Goal: Check status: Check status

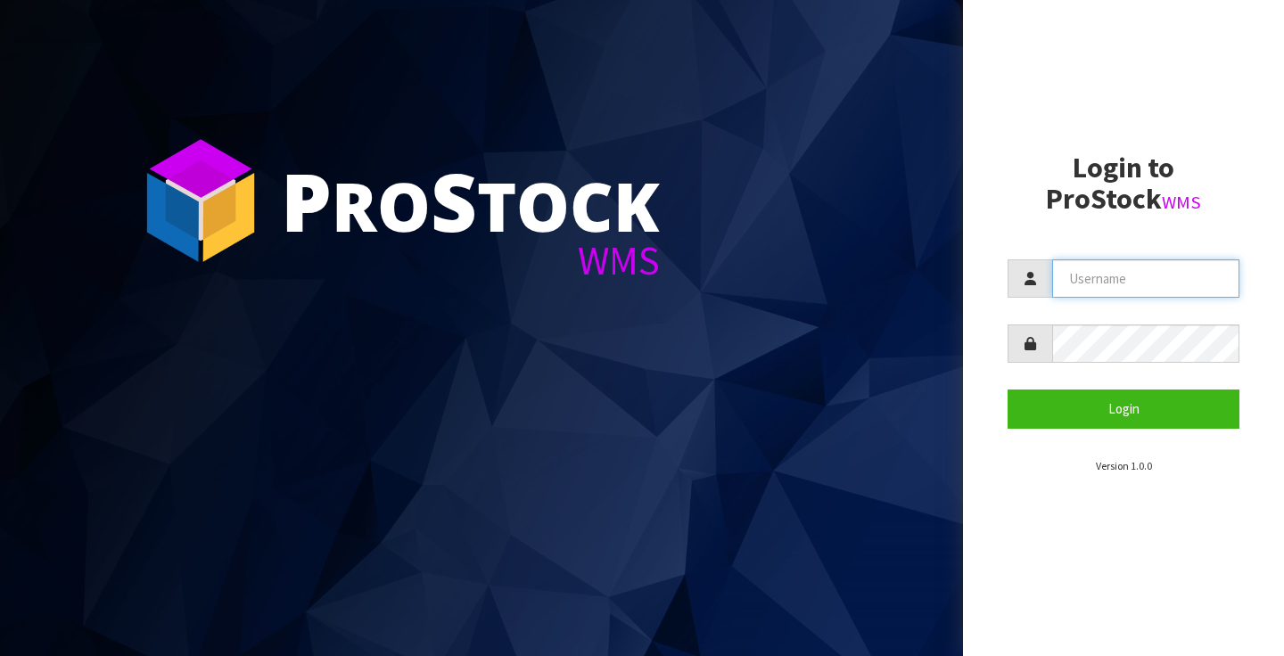
type input "[PERSON_NAME][EMAIL_ADDRESS][PERSON_NAME][DOMAIN_NAME]"
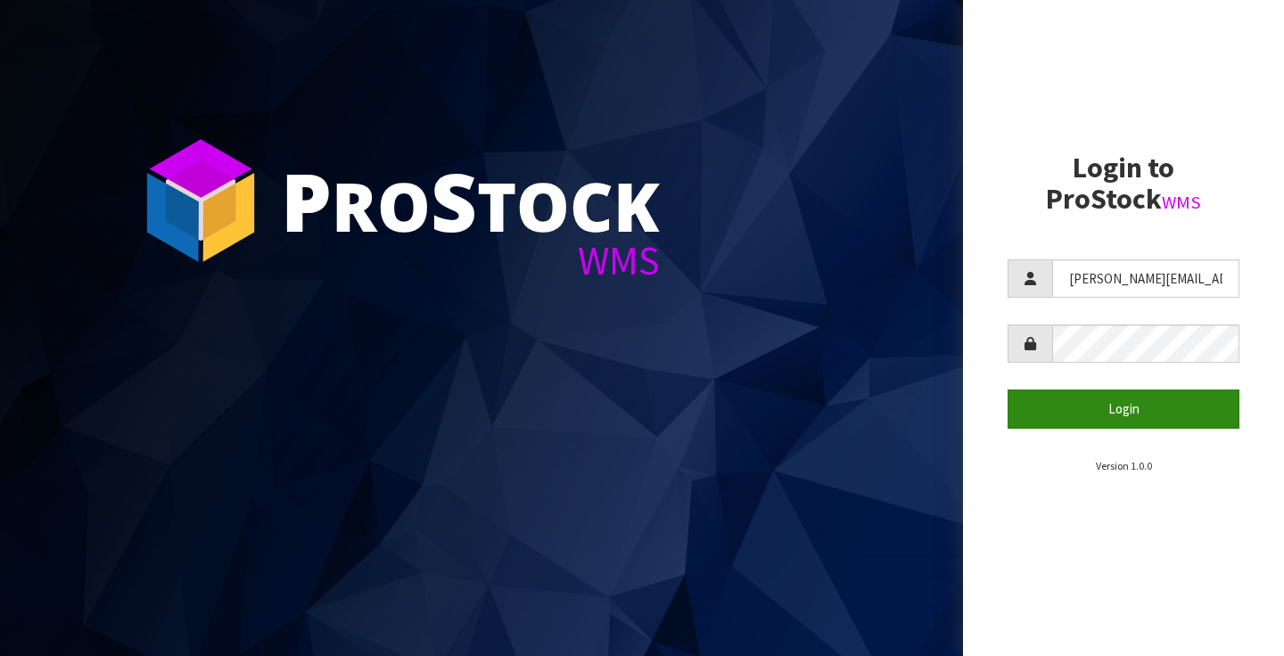
click at [1125, 407] on button "Login" at bounding box center [1124, 409] width 232 height 38
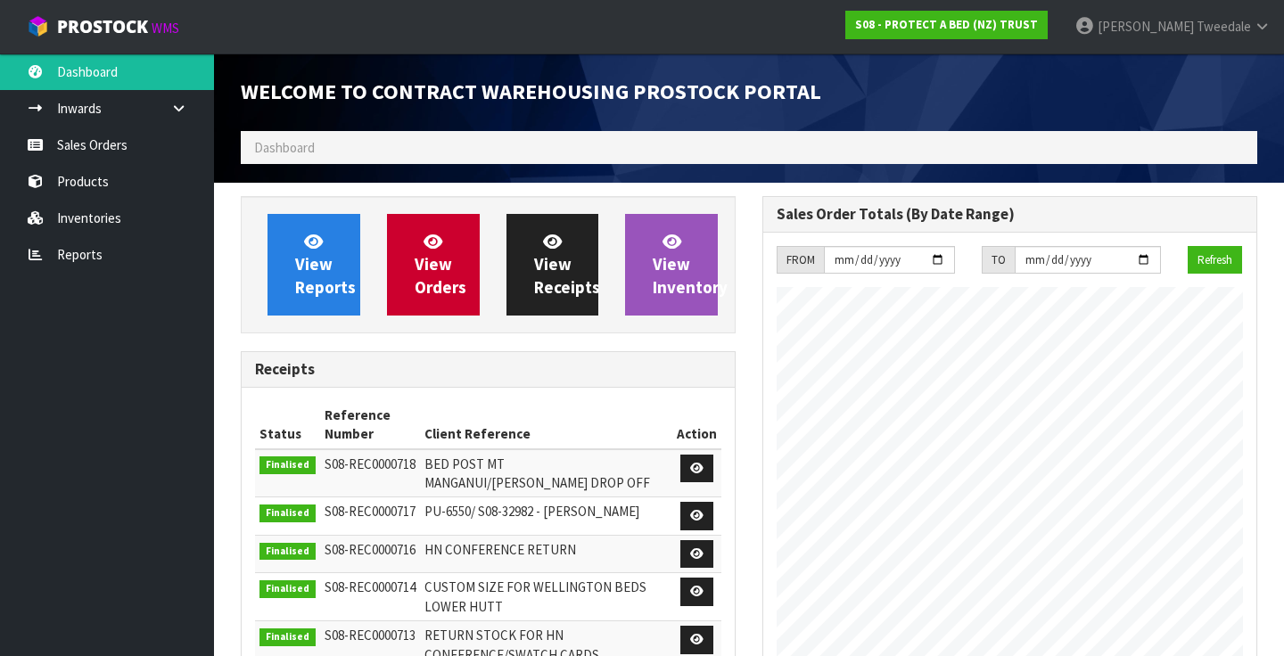
scroll to position [1059, 522]
click at [77, 257] on link "Reports" at bounding box center [107, 254] width 214 height 37
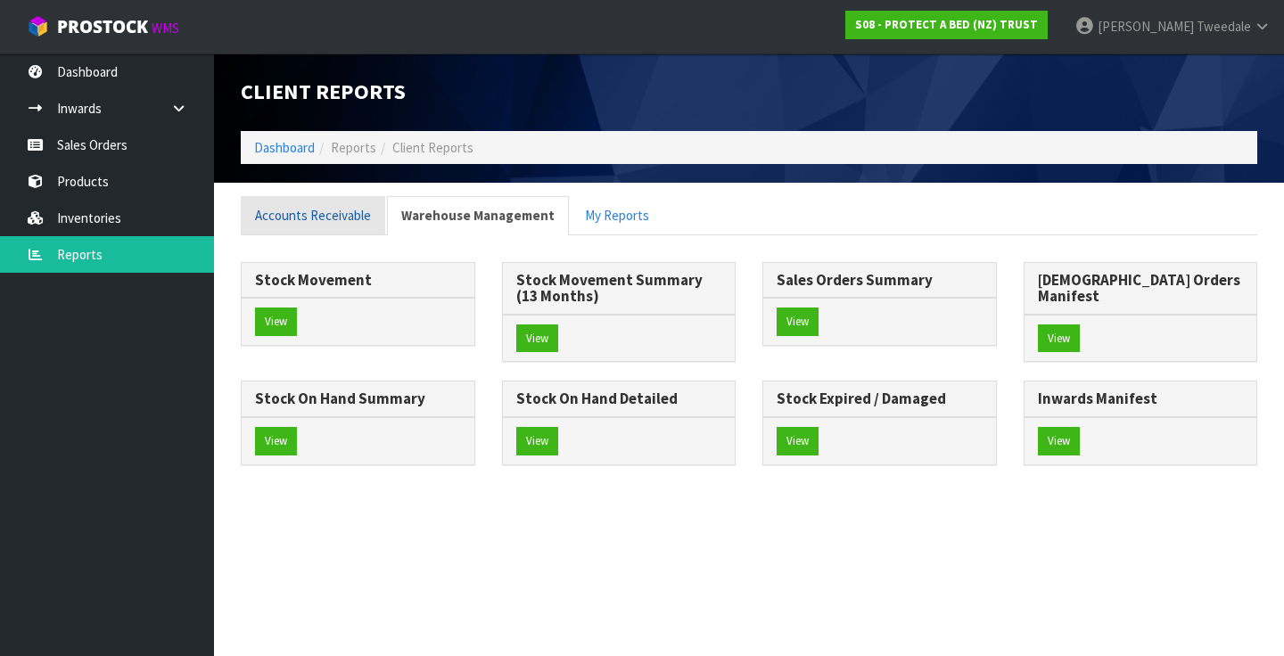
click at [309, 210] on link "Accounts Receivable" at bounding box center [313, 215] width 144 height 38
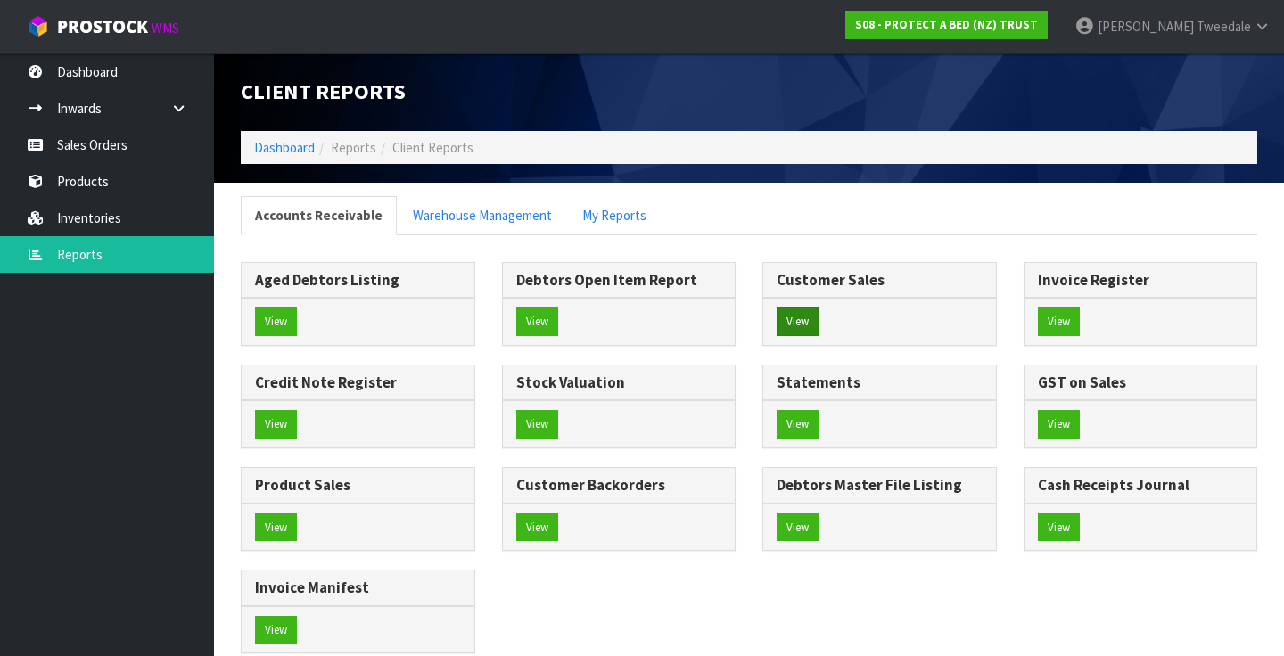
click at [797, 324] on button "View" at bounding box center [798, 322] width 42 height 29
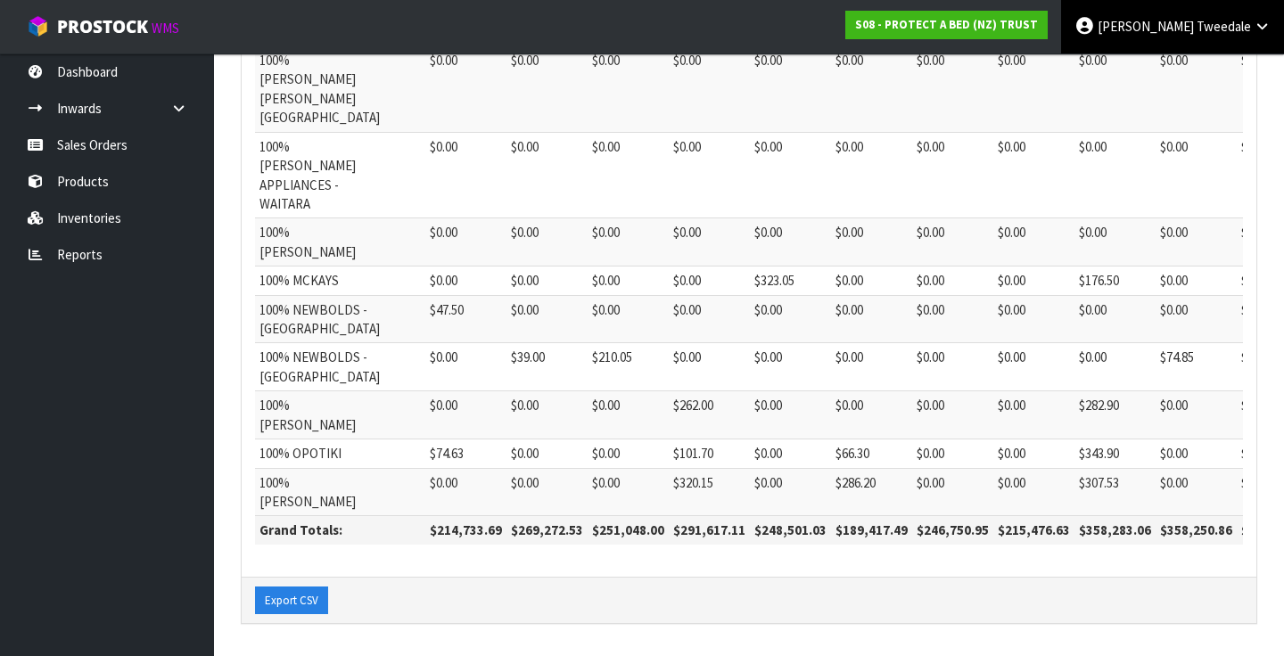
click at [1261, 29] on icon at bounding box center [1262, 26] width 17 height 13
click at [1204, 69] on link "Logout" at bounding box center [1212, 71] width 141 height 24
